Goal: Task Accomplishment & Management: Use online tool/utility

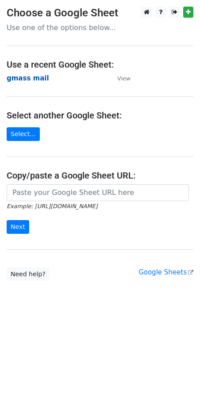
click at [20, 78] on strong "gmass mail" at bounding box center [28, 78] width 42 height 8
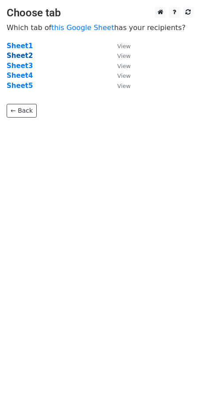
click at [19, 56] on strong "Sheet2" at bounding box center [20, 56] width 26 height 8
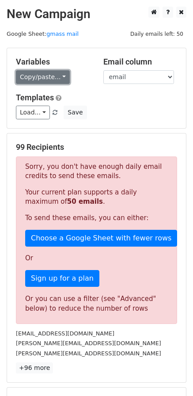
click at [58, 74] on link "Copy/paste..." at bounding box center [43, 77] width 54 height 14
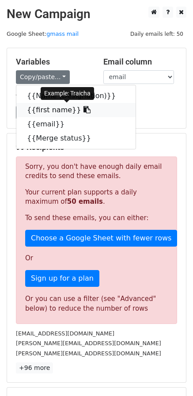
click at [83, 107] on icon at bounding box center [86, 109] width 7 height 7
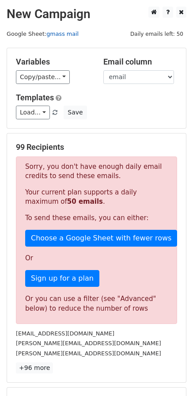
click at [56, 32] on link "gmass mail" at bounding box center [62, 33] width 32 height 7
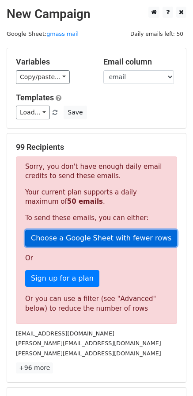
click at [95, 238] on link "Choose a Google Sheet with fewer rows" at bounding box center [101, 238] width 152 height 17
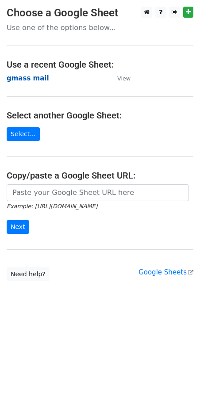
click at [23, 78] on strong "gmass mail" at bounding box center [28, 78] width 42 height 8
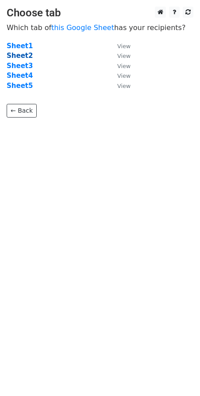
click at [15, 55] on strong "Sheet2" at bounding box center [20, 56] width 26 height 8
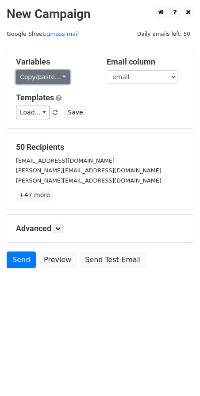
click at [52, 78] on link "Copy/paste..." at bounding box center [43, 77] width 54 height 14
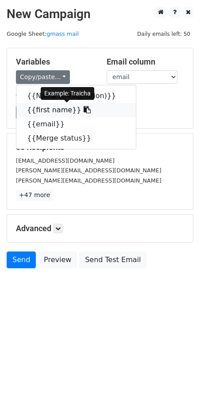
click at [83, 106] on icon at bounding box center [86, 109] width 7 height 7
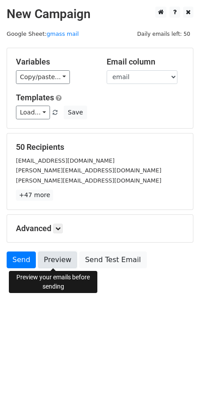
click at [60, 261] on link "Preview" at bounding box center [57, 259] width 39 height 17
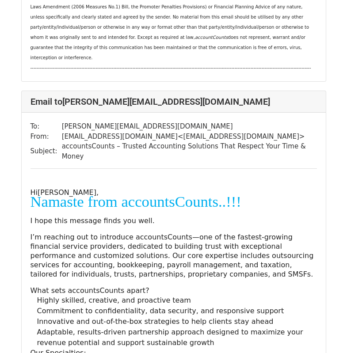
scroll to position [707, 0]
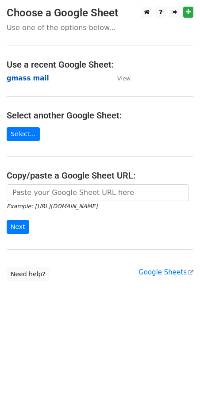
click at [17, 80] on strong "gmass mail" at bounding box center [28, 78] width 42 height 8
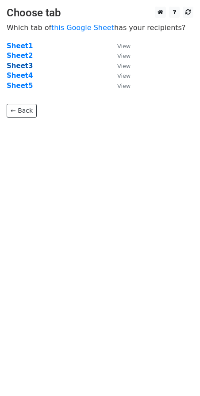
click at [21, 66] on strong "Sheet3" at bounding box center [20, 66] width 26 height 8
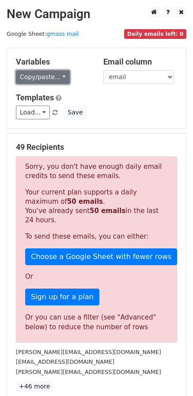
click at [58, 79] on link "Copy/paste..." at bounding box center [43, 77] width 54 height 14
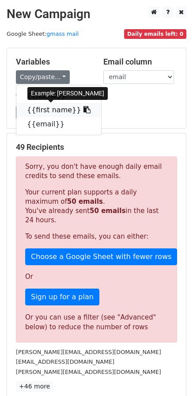
click at [83, 110] on icon at bounding box center [86, 109] width 7 height 7
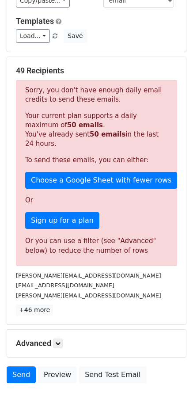
scroll to position [139, 0]
